Goal: Task Accomplishment & Management: Manage account settings

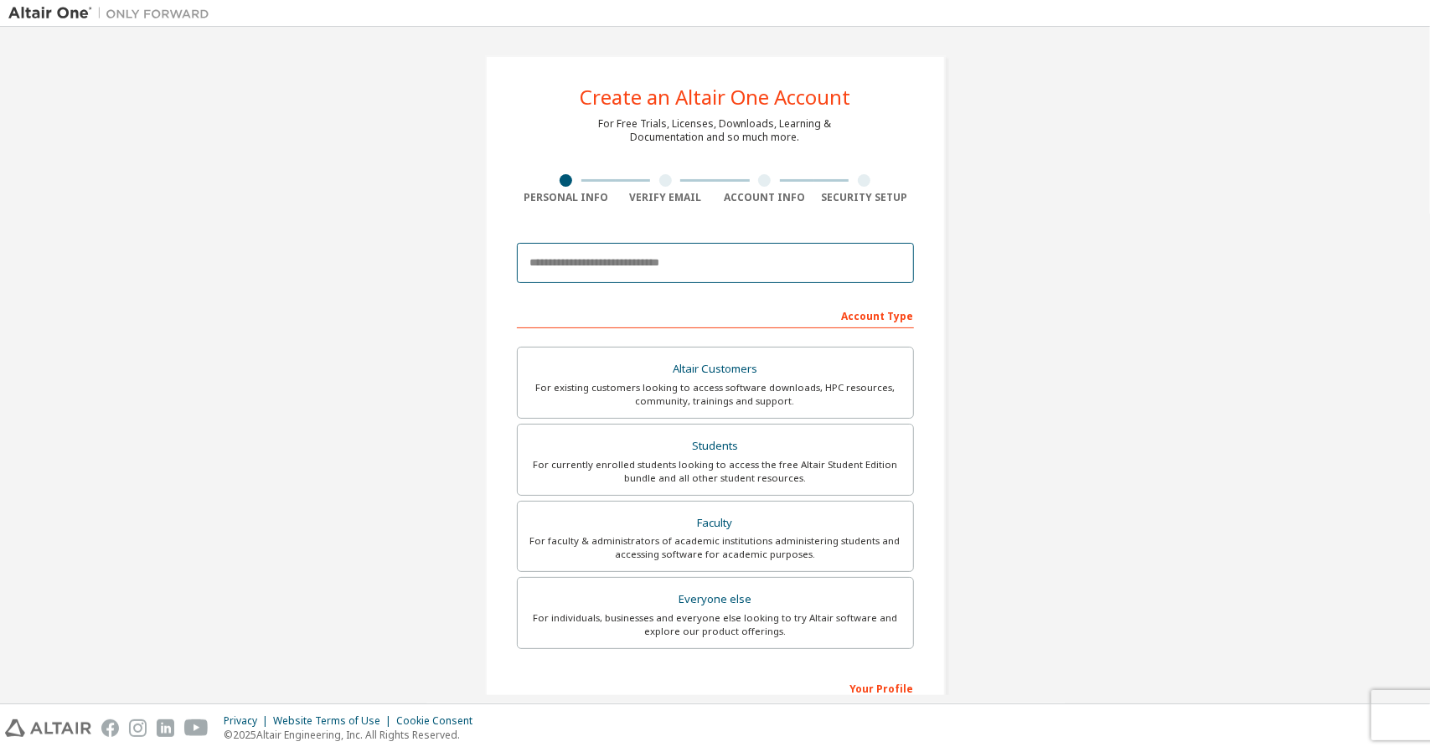
click at [750, 257] on input "email" at bounding box center [715, 263] width 397 height 40
type input "**********"
click at [665, 260] on input "**********" at bounding box center [715, 263] width 397 height 40
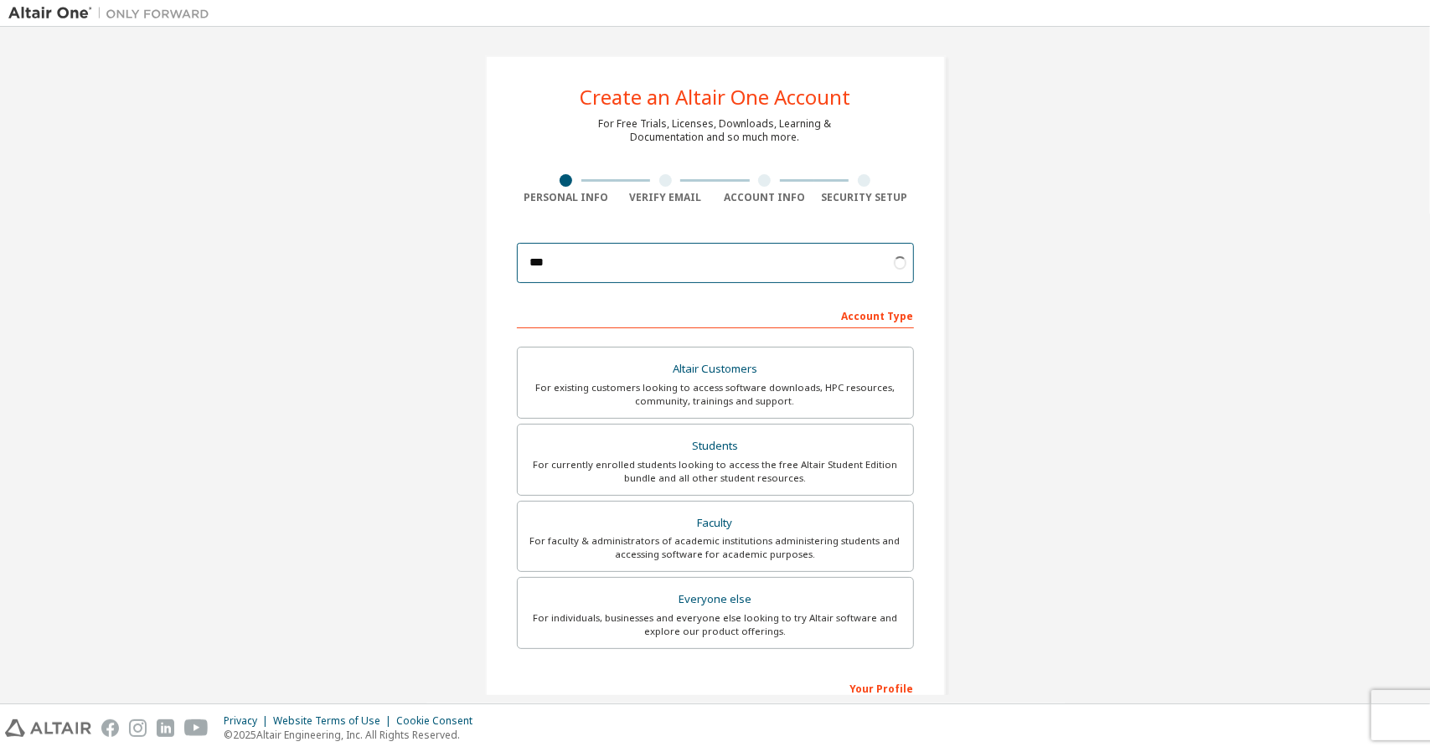
type input "**********"
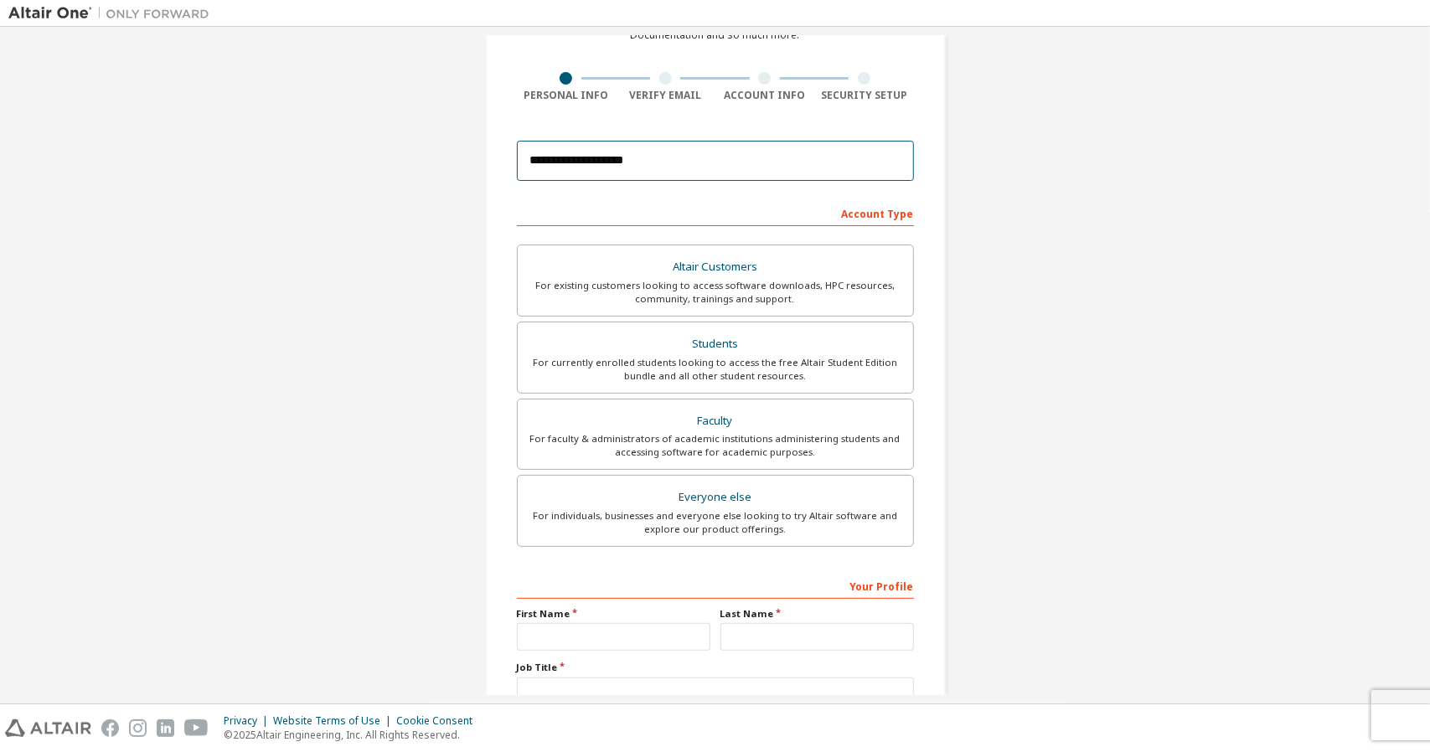
scroll to position [104, 0]
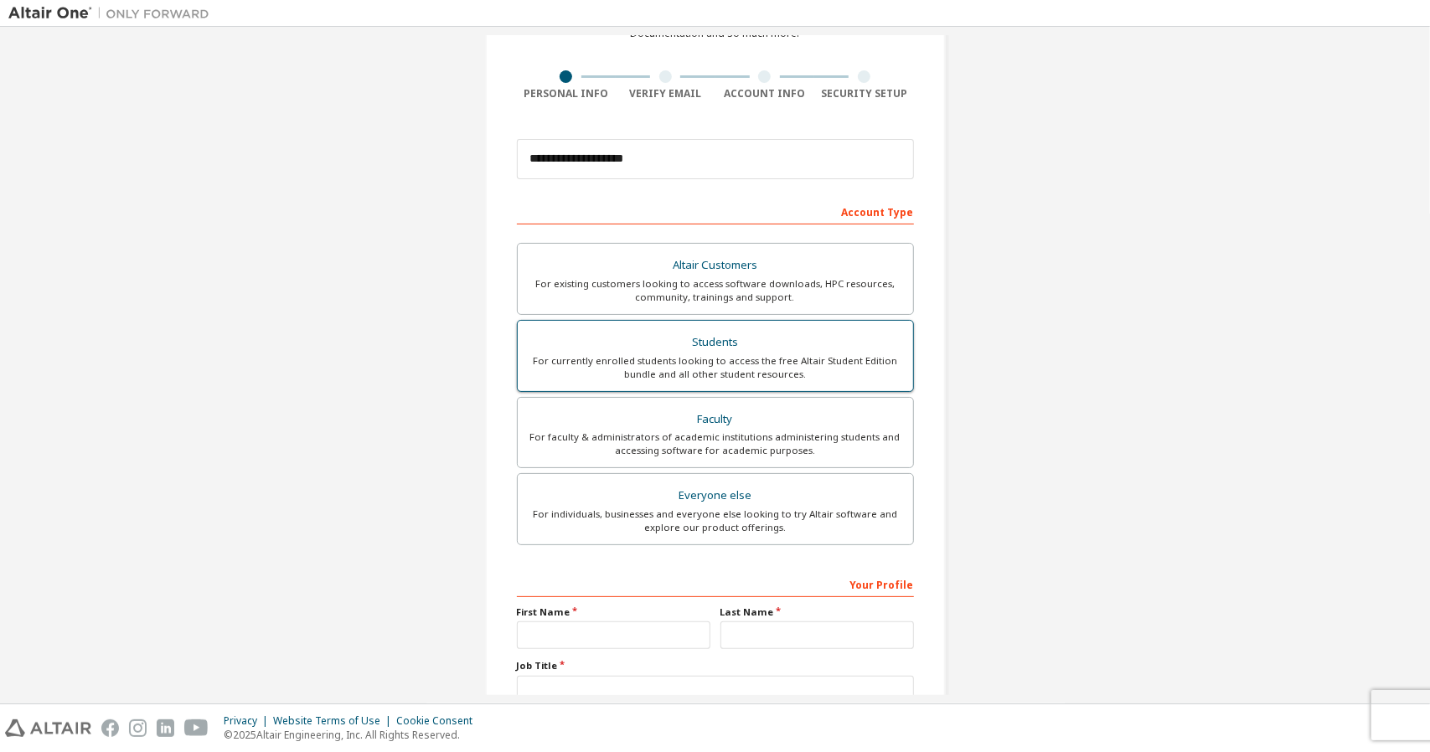
click at [733, 348] on div "Students" at bounding box center [715, 342] width 375 height 23
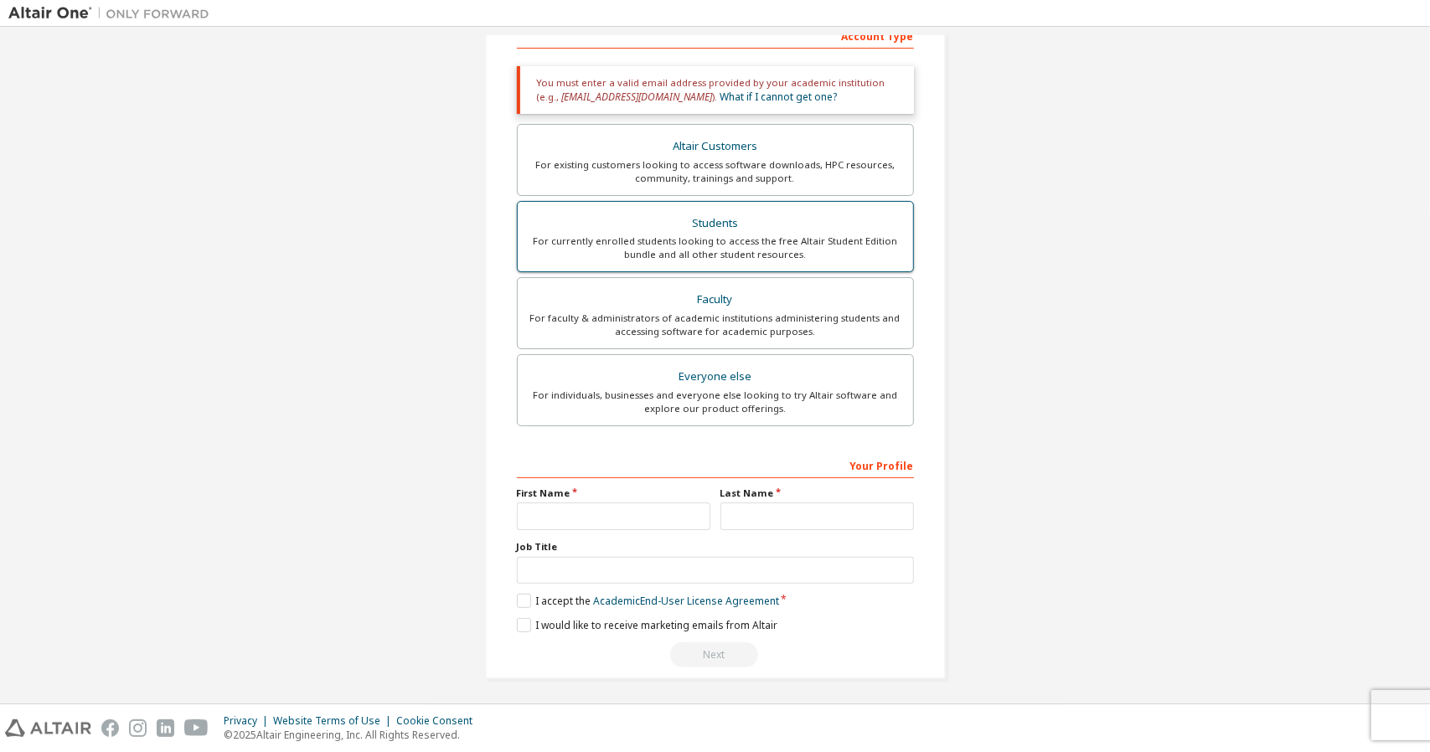
scroll to position [280, 0]
click at [615, 523] on input "text" at bounding box center [613, 516] width 193 height 28
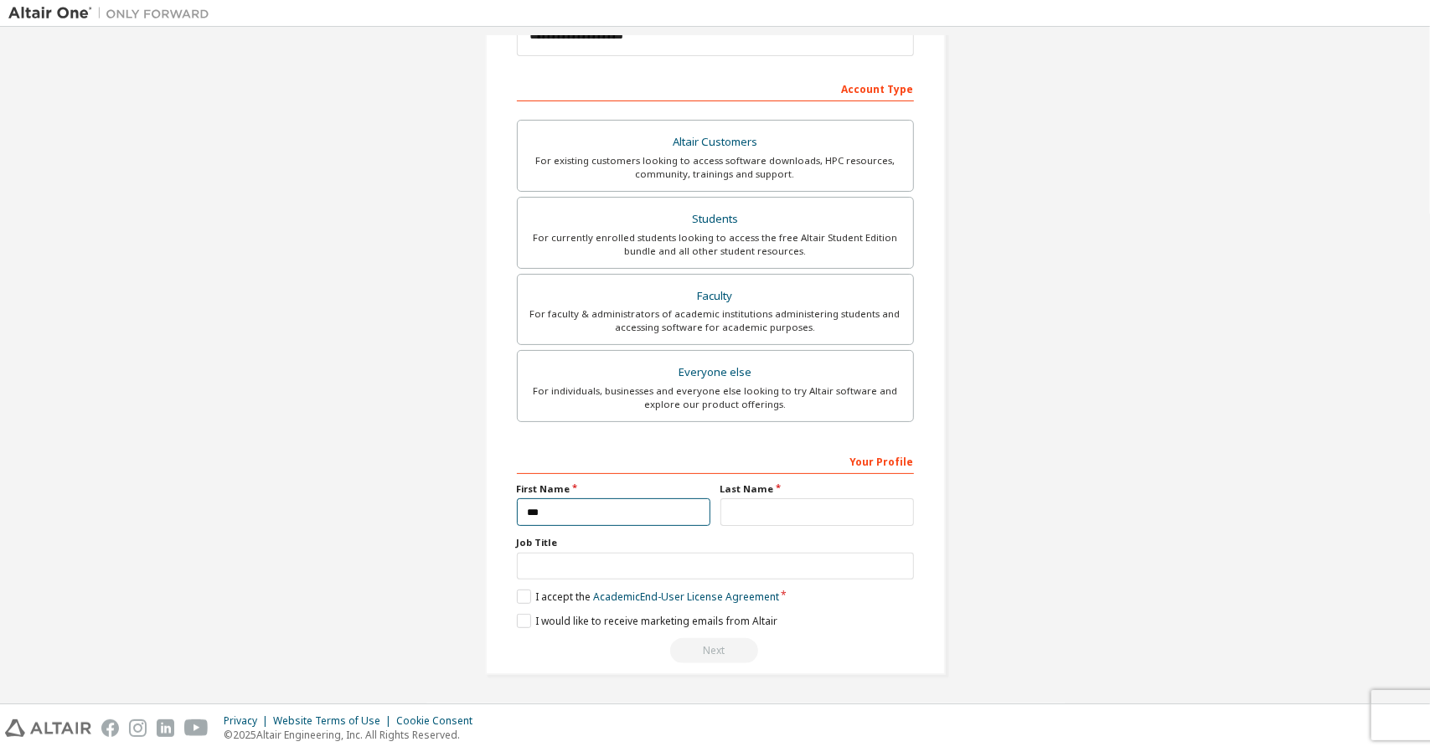
scroll to position [223, 0]
type input "*****"
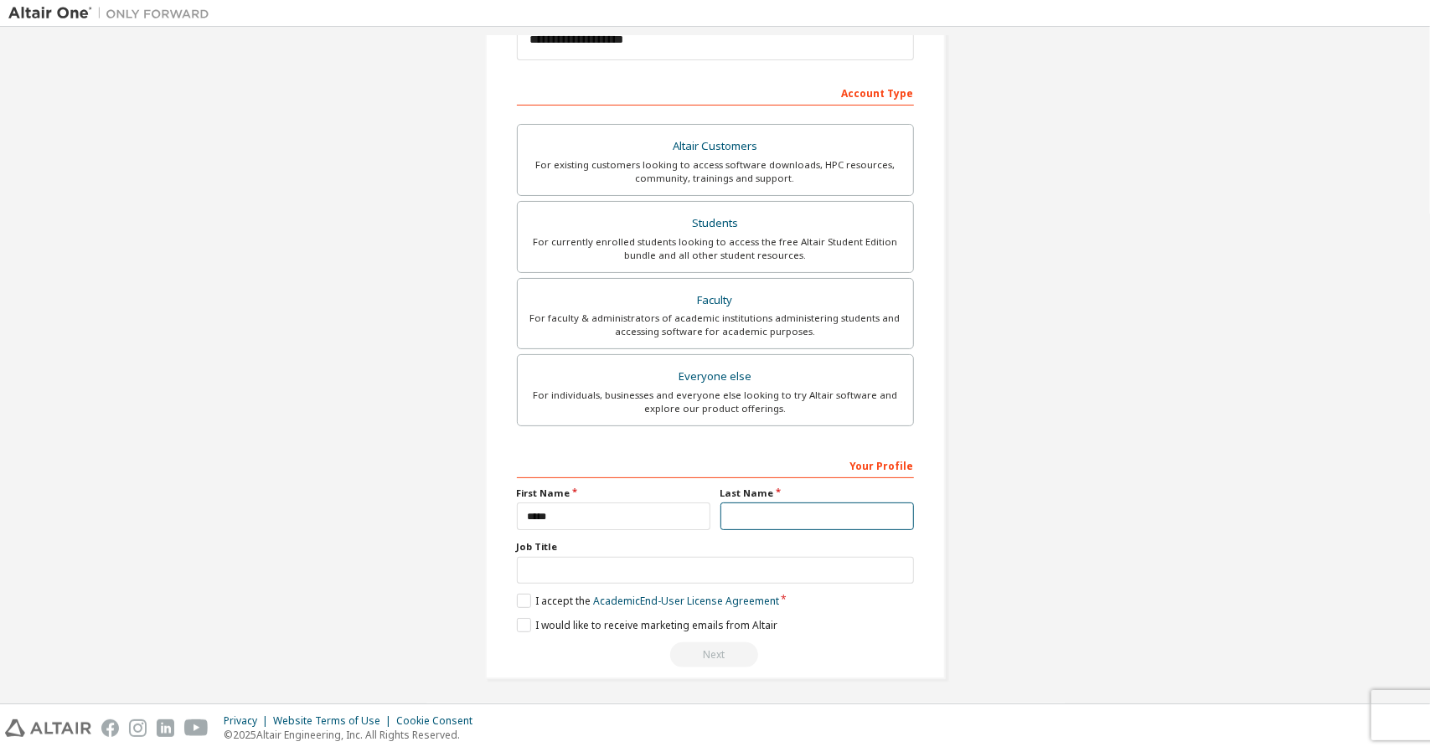
click at [745, 513] on input "text" at bounding box center [816, 516] width 193 height 28
type input "*****"
click at [538, 595] on label "I accept the Academic End-User License Agreement" at bounding box center [648, 601] width 262 height 14
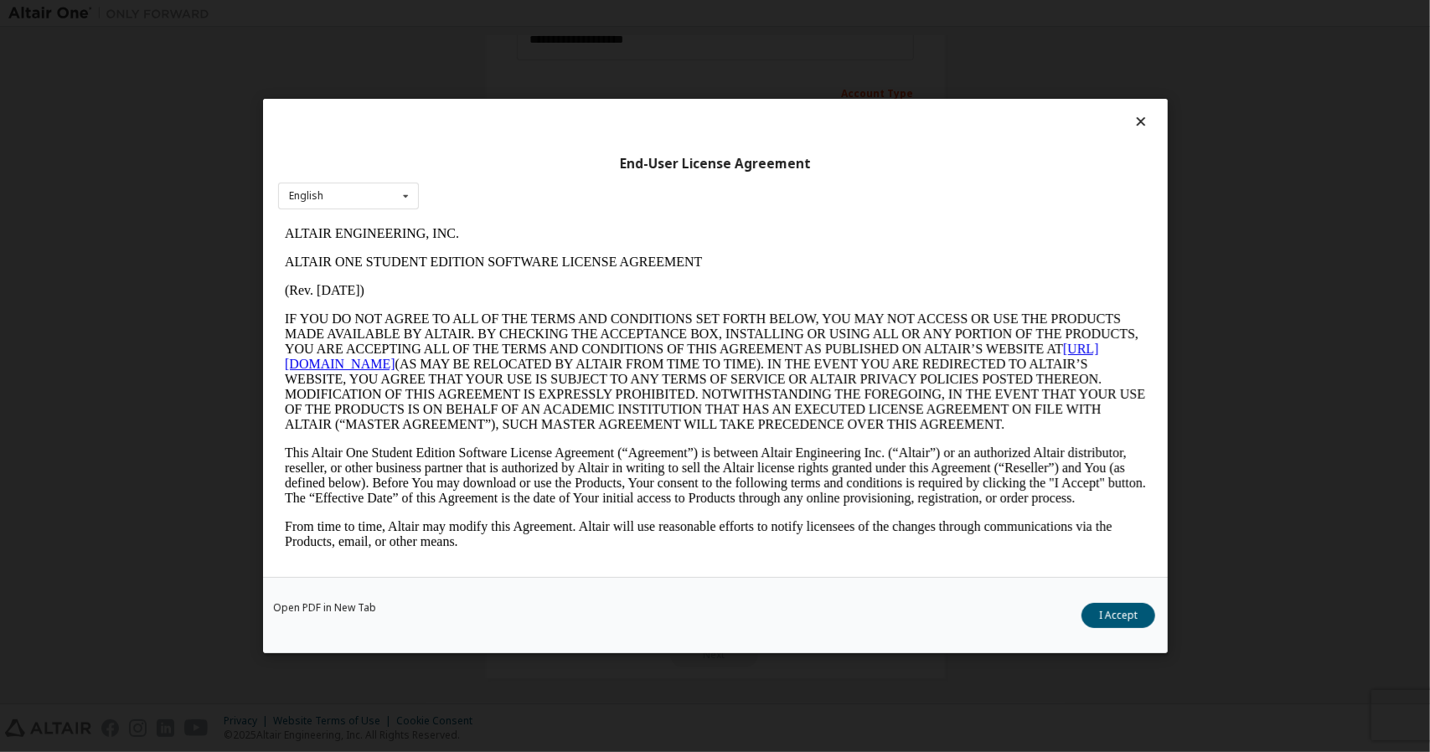
scroll to position [0, 0]
click at [1101, 616] on button "I Accept" at bounding box center [1118, 615] width 74 height 25
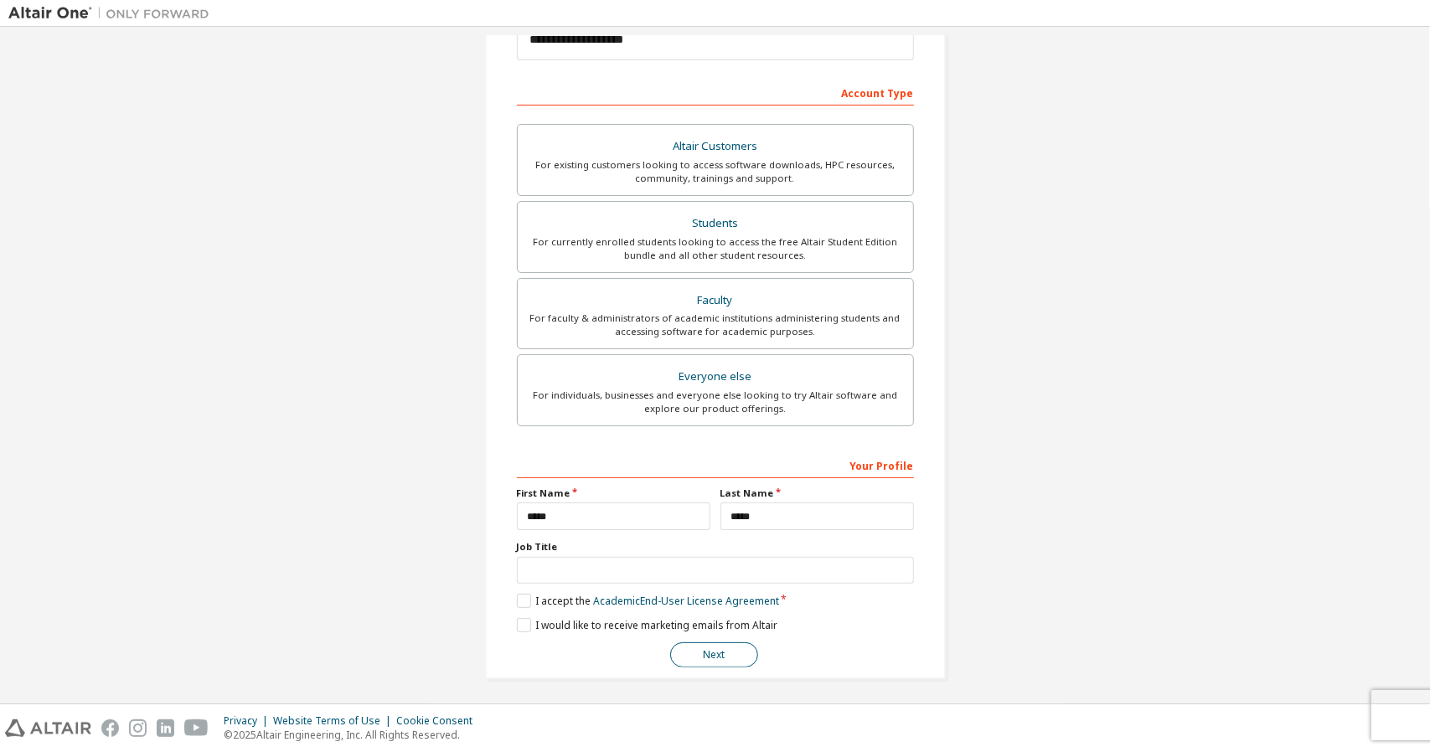
click at [702, 652] on button "Next" at bounding box center [714, 654] width 88 height 25
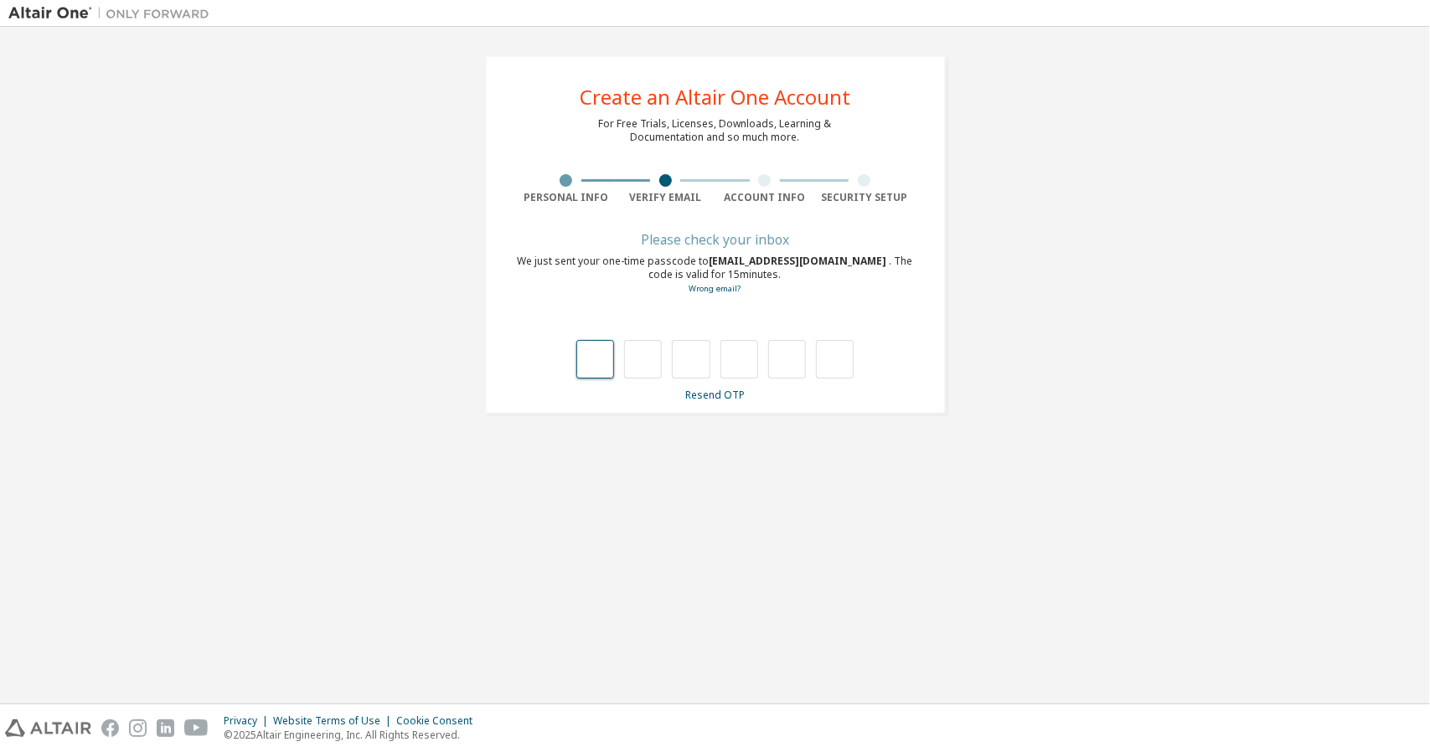
type input "*"
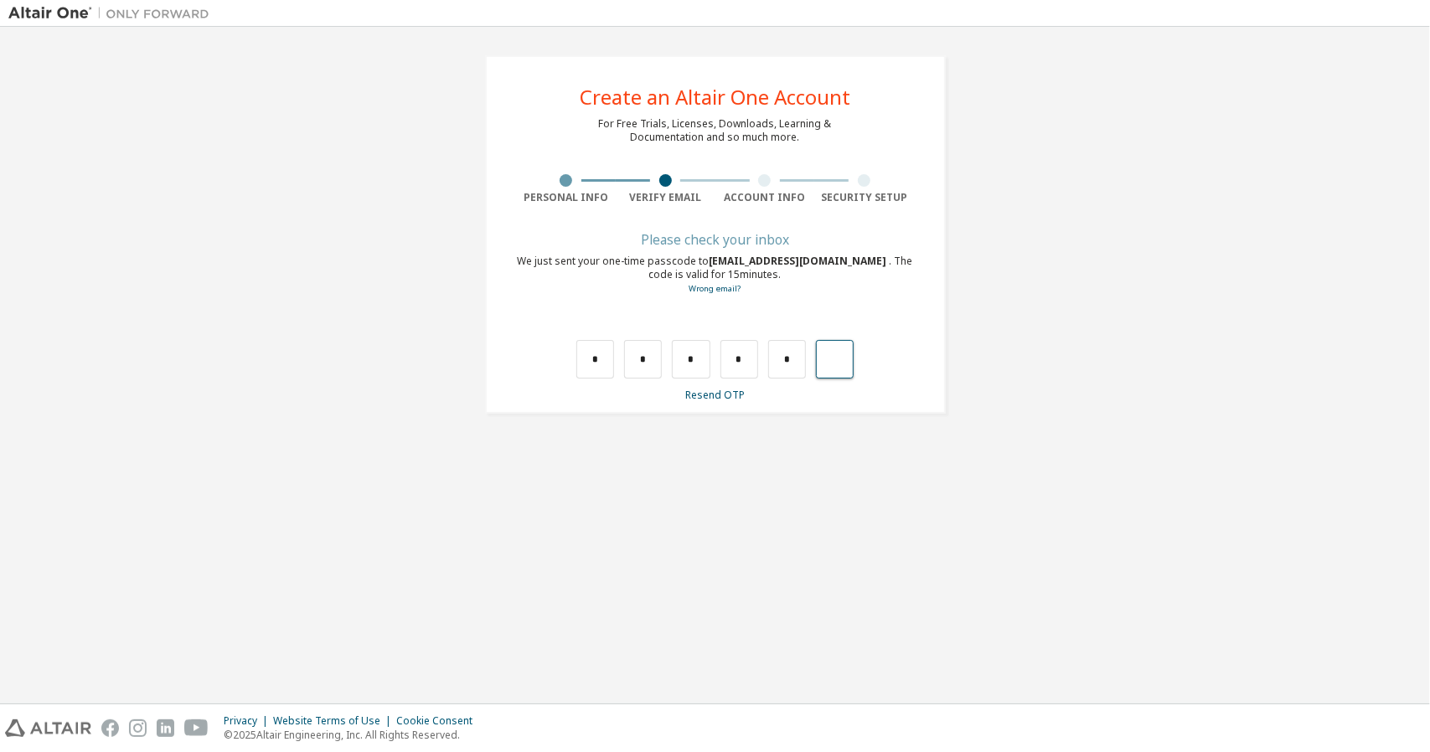
type input "*"
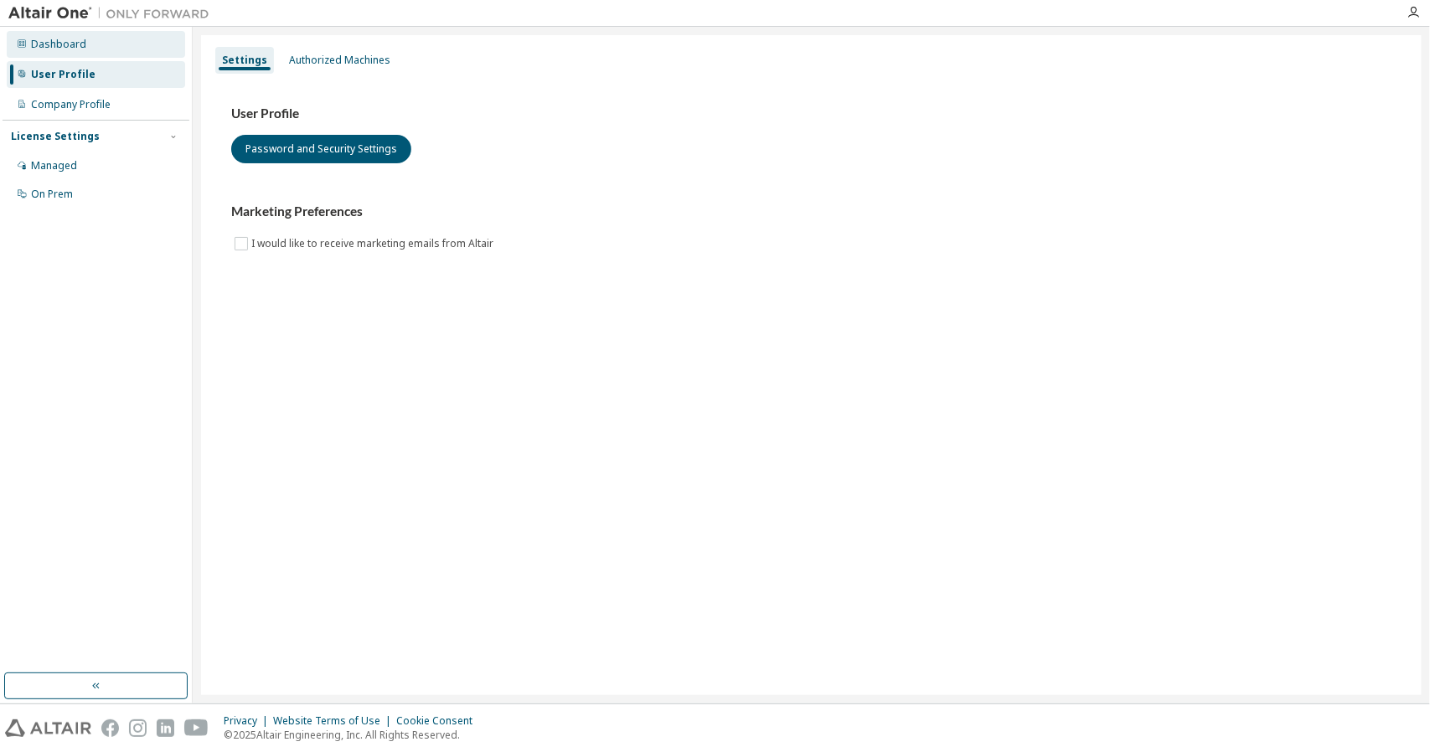
click at [52, 44] on div "Dashboard" at bounding box center [58, 44] width 55 height 13
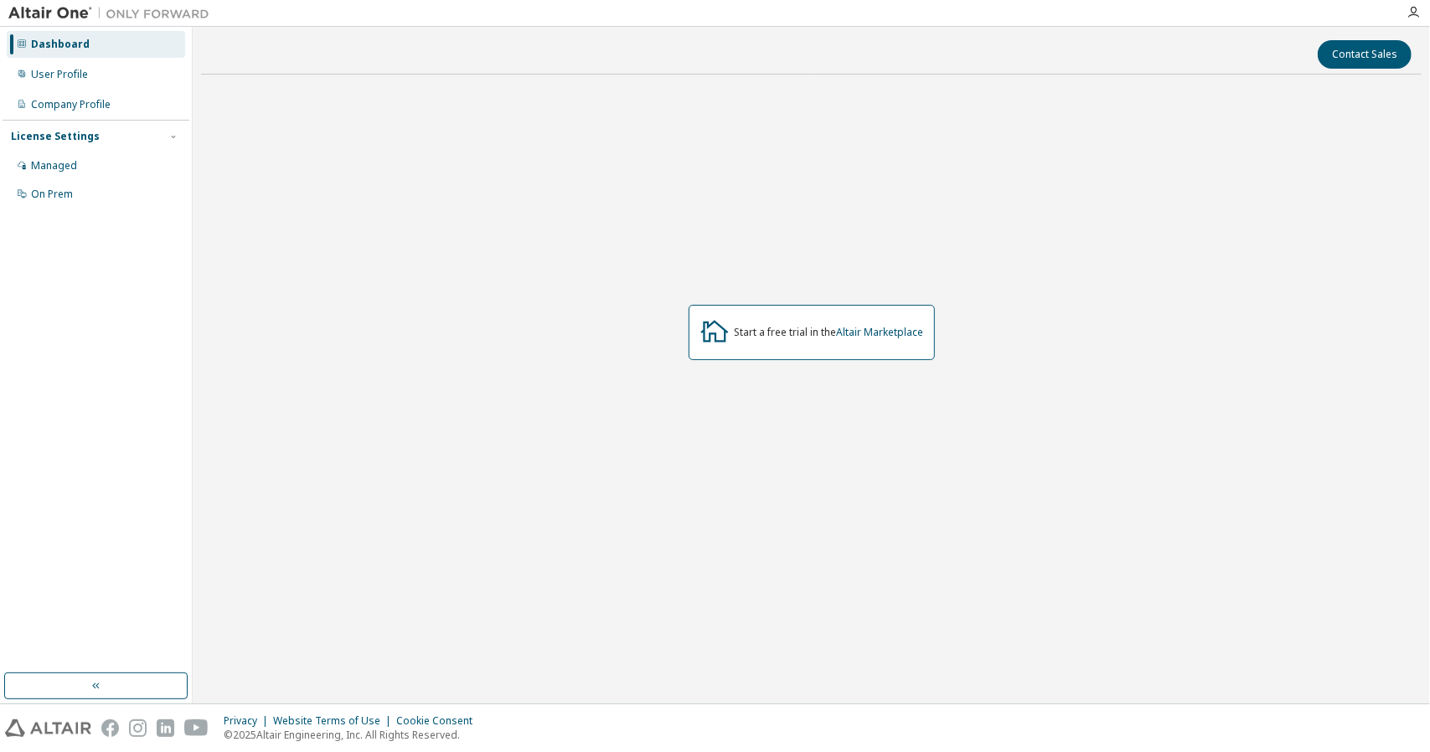
click at [714, 341] on icon at bounding box center [714, 331] width 28 height 22
click at [60, 70] on div "User Profile" at bounding box center [59, 74] width 57 height 13
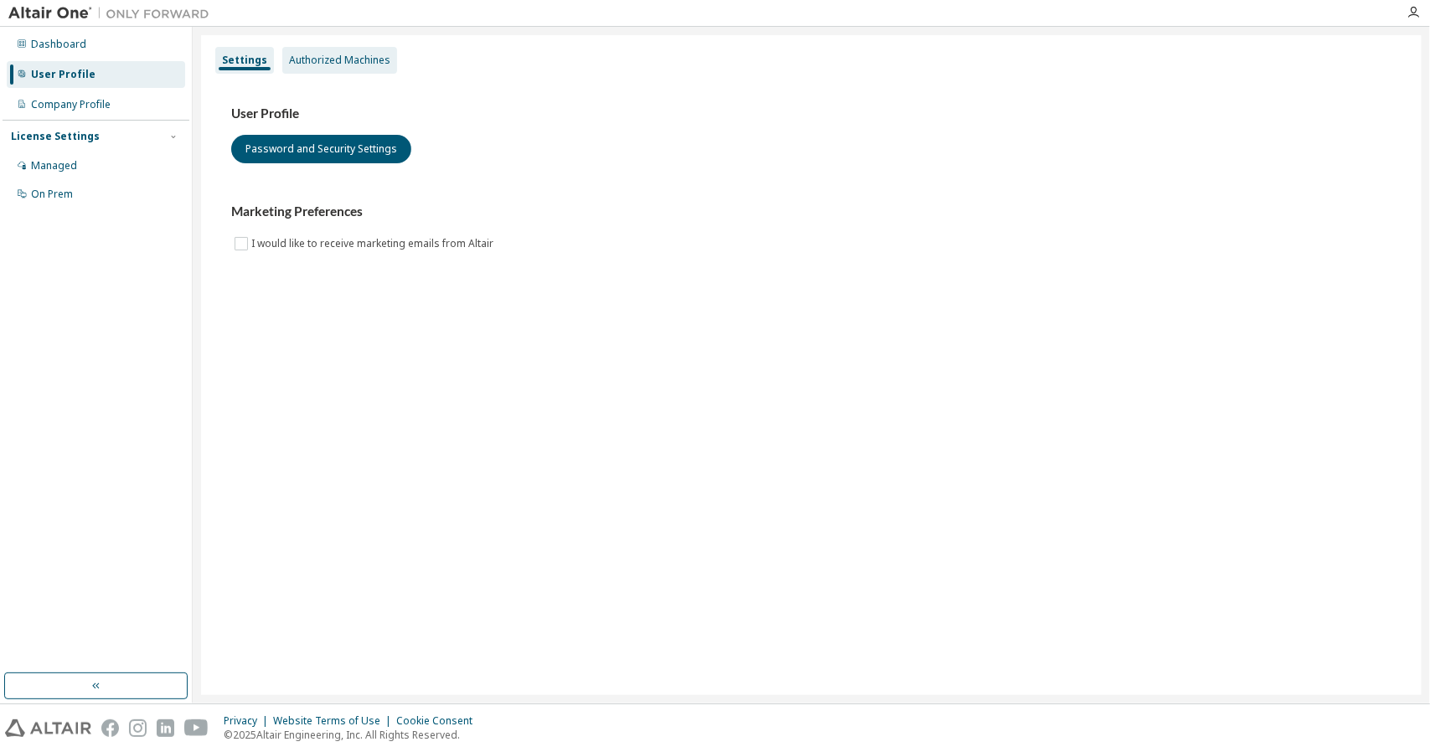
click at [325, 54] on div "Authorized Machines" at bounding box center [339, 60] width 101 height 13
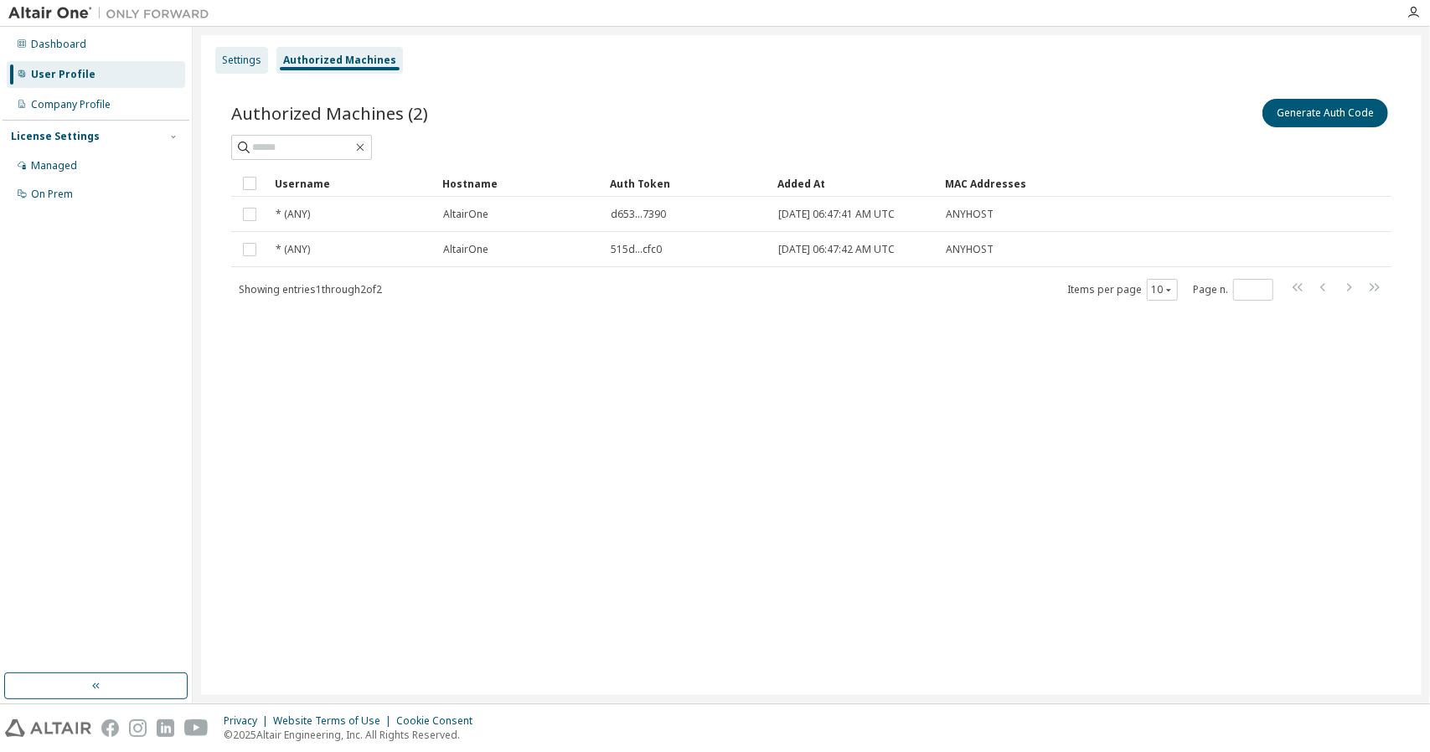
click at [246, 56] on div "Settings" at bounding box center [241, 60] width 39 height 13
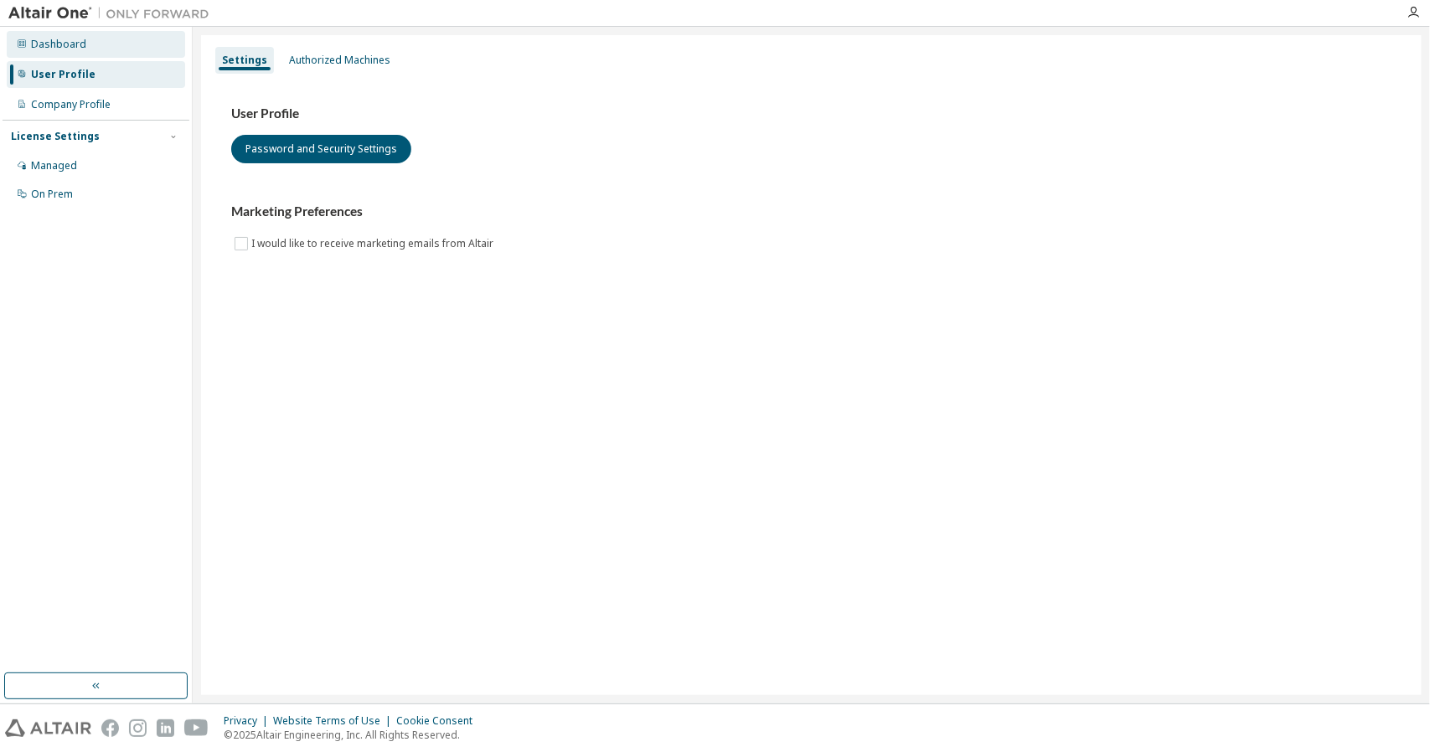
click at [39, 46] on div "Dashboard" at bounding box center [58, 44] width 55 height 13
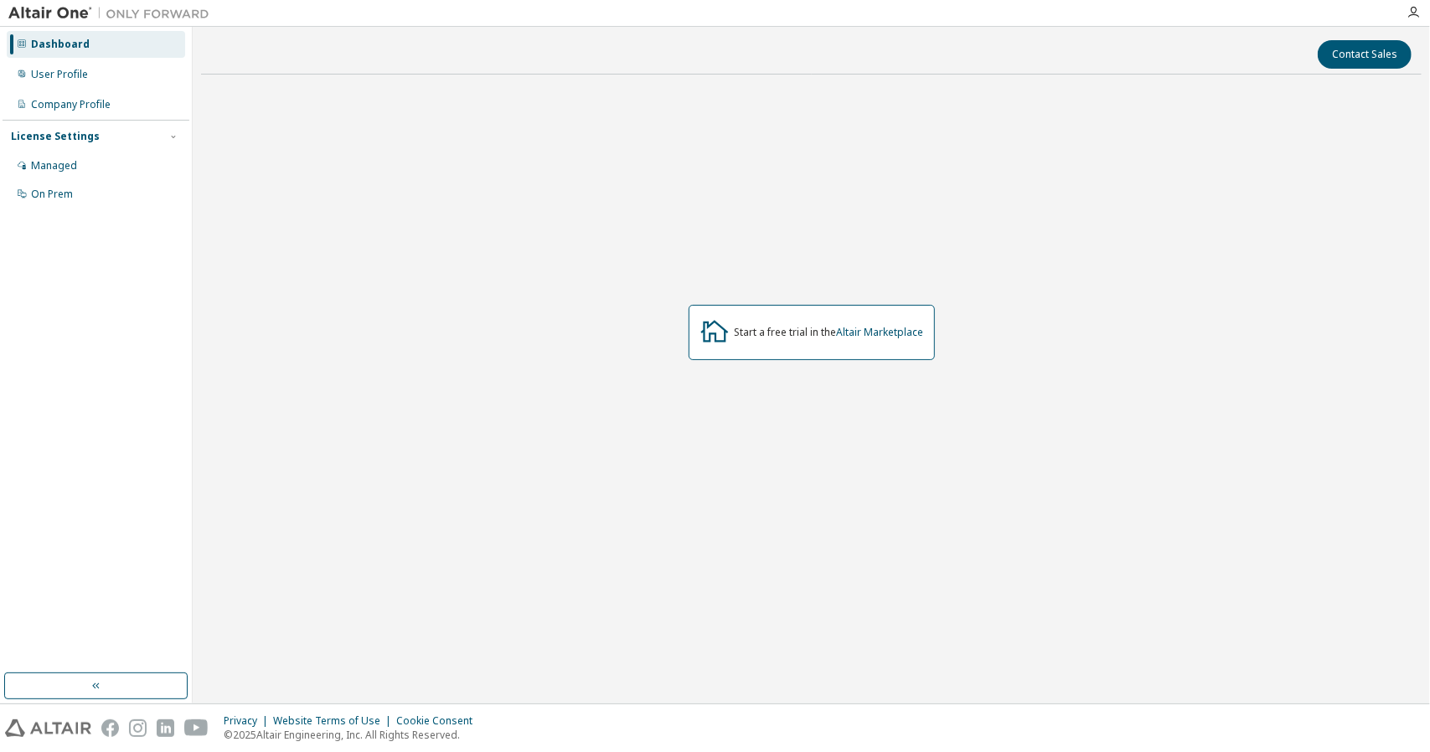
click at [44, 15] on img at bounding box center [112, 13] width 209 height 17
click at [1410, 9] on icon "button" at bounding box center [1412, 12] width 13 height 13
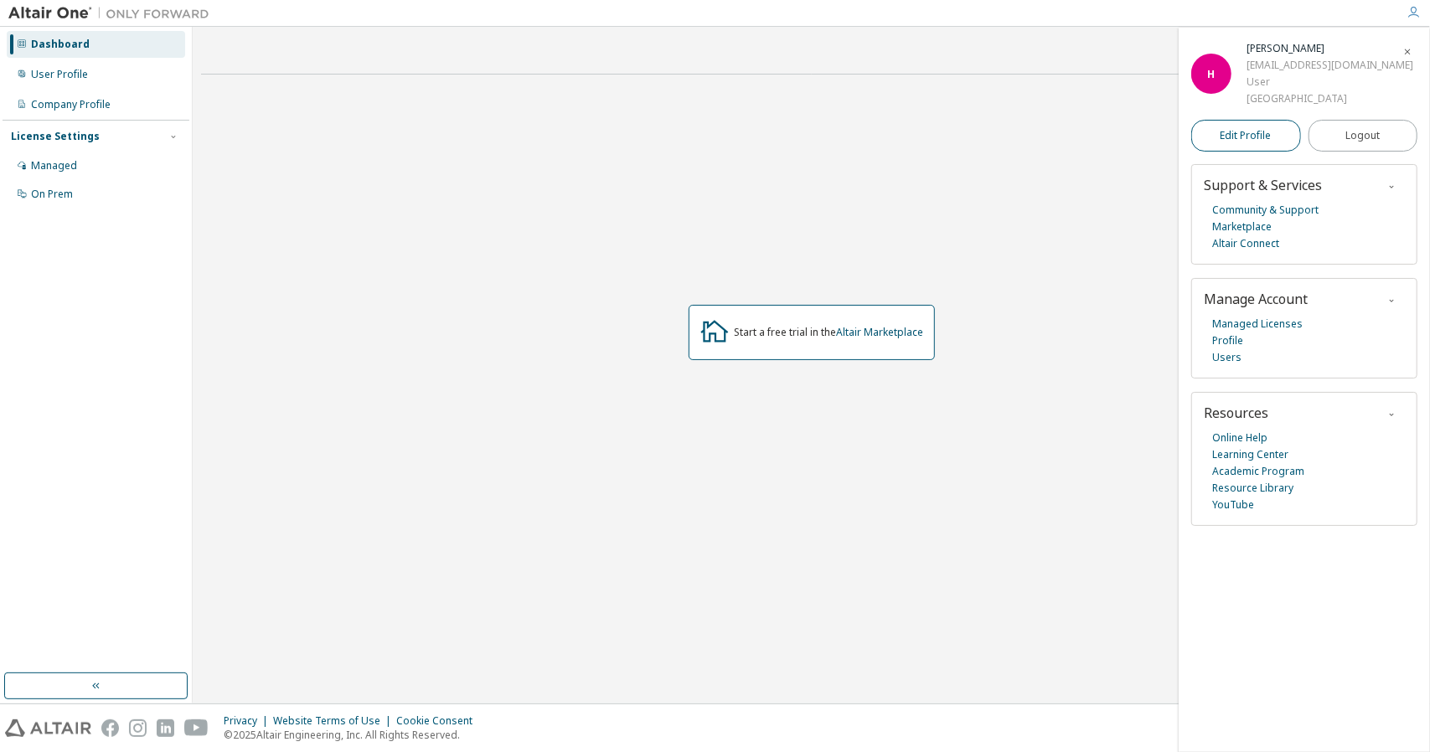
click at [1250, 135] on span "Edit Profile" at bounding box center [1245, 135] width 51 height 13
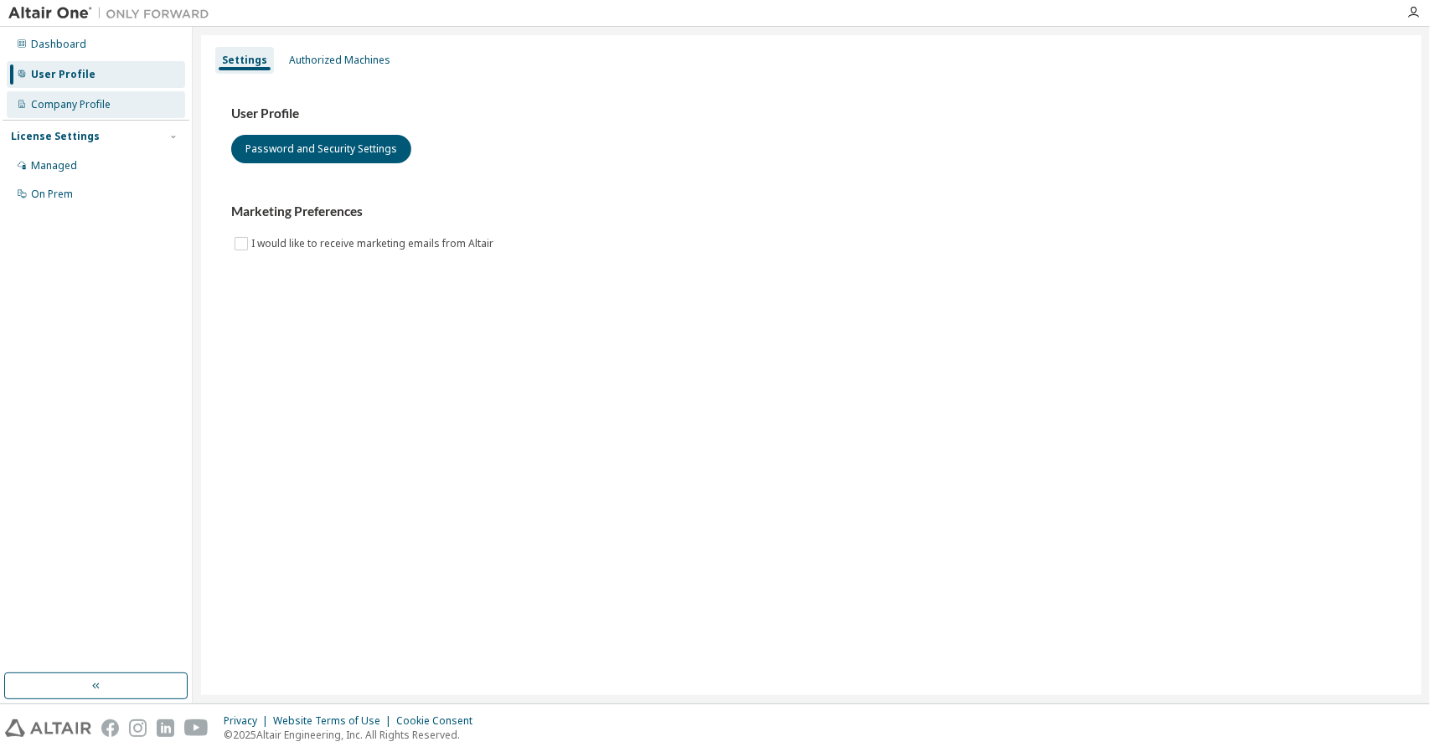
click at [92, 101] on div "Company Profile" at bounding box center [71, 104] width 80 height 13
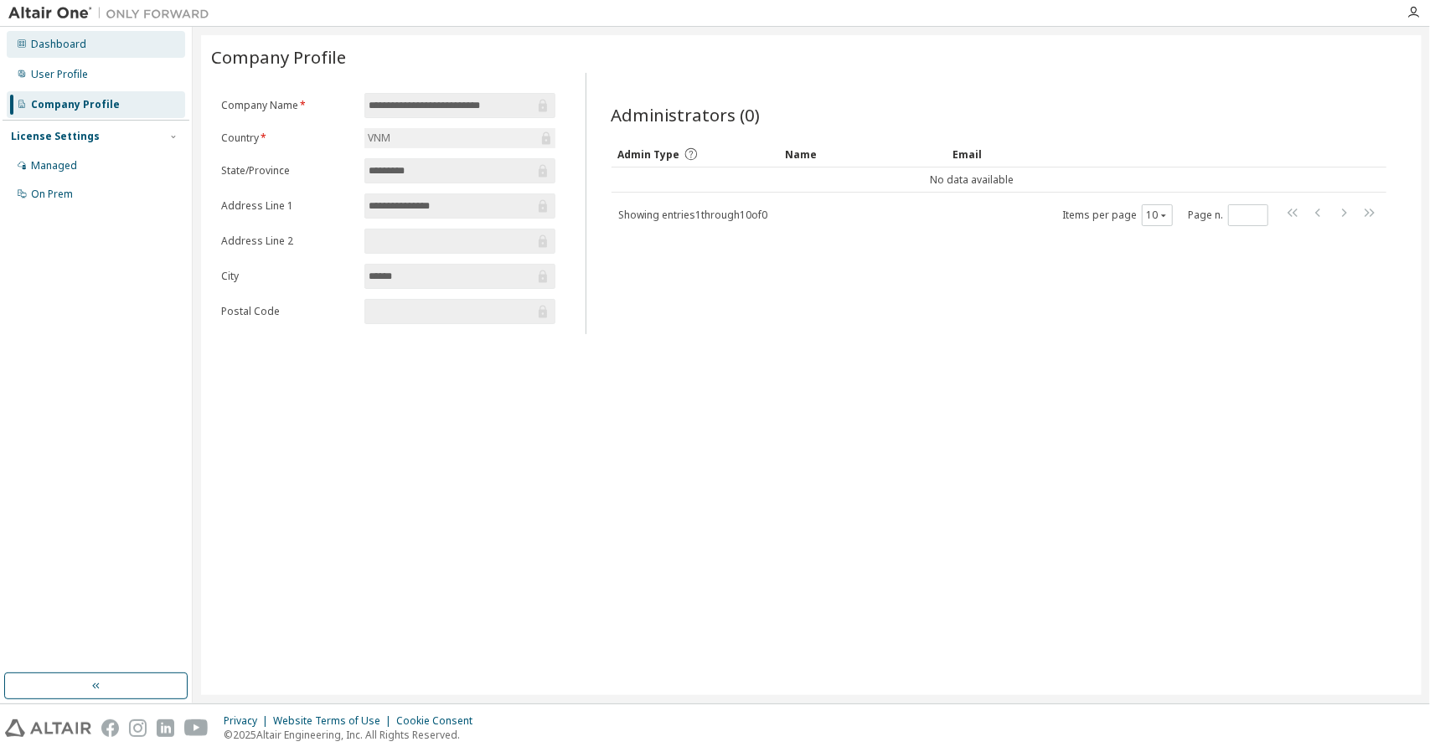
click at [80, 36] on div "Dashboard" at bounding box center [96, 44] width 178 height 27
